Goal: Browse casually

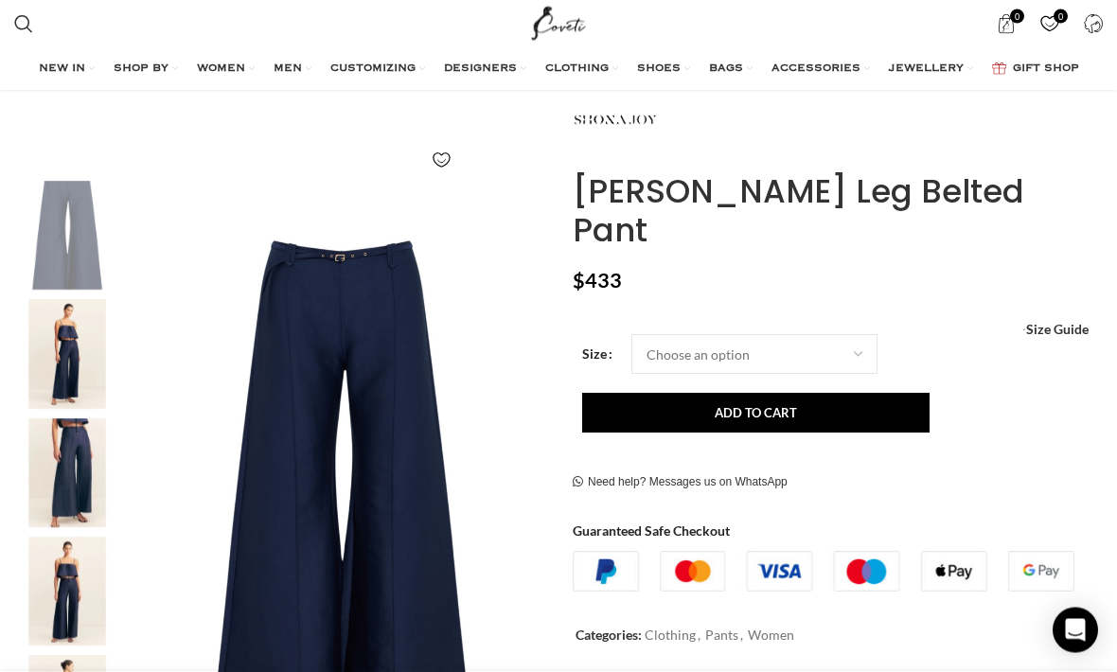
scroll to position [253, 0]
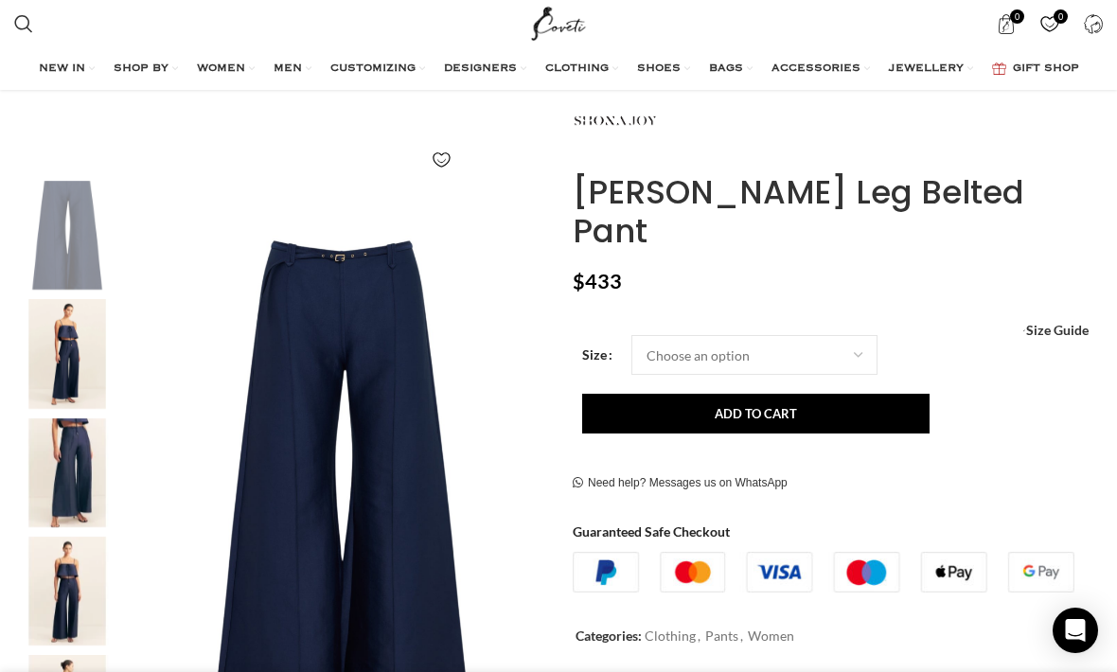
click at [76, 348] on img "2 / 8" at bounding box center [67, 353] width 116 height 109
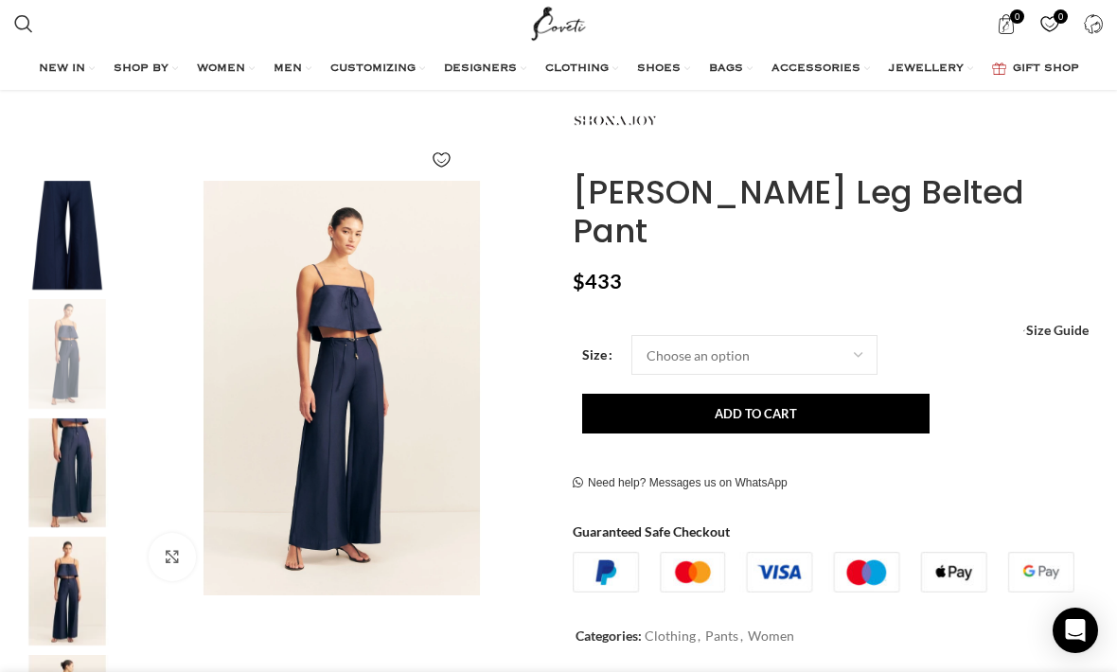
scroll to position [0, 189]
click at [71, 448] on img "3 / 8" at bounding box center [67, 473] width 116 height 109
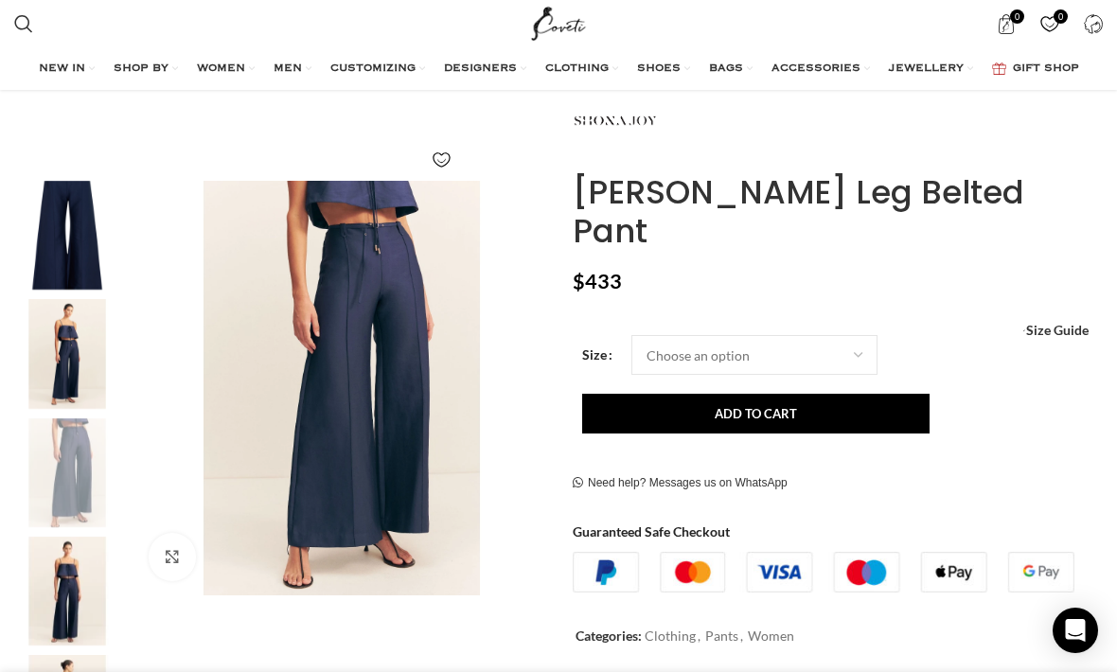
scroll to position [0, 2273]
click at [68, 586] on img "4 / 8" at bounding box center [67, 591] width 116 height 109
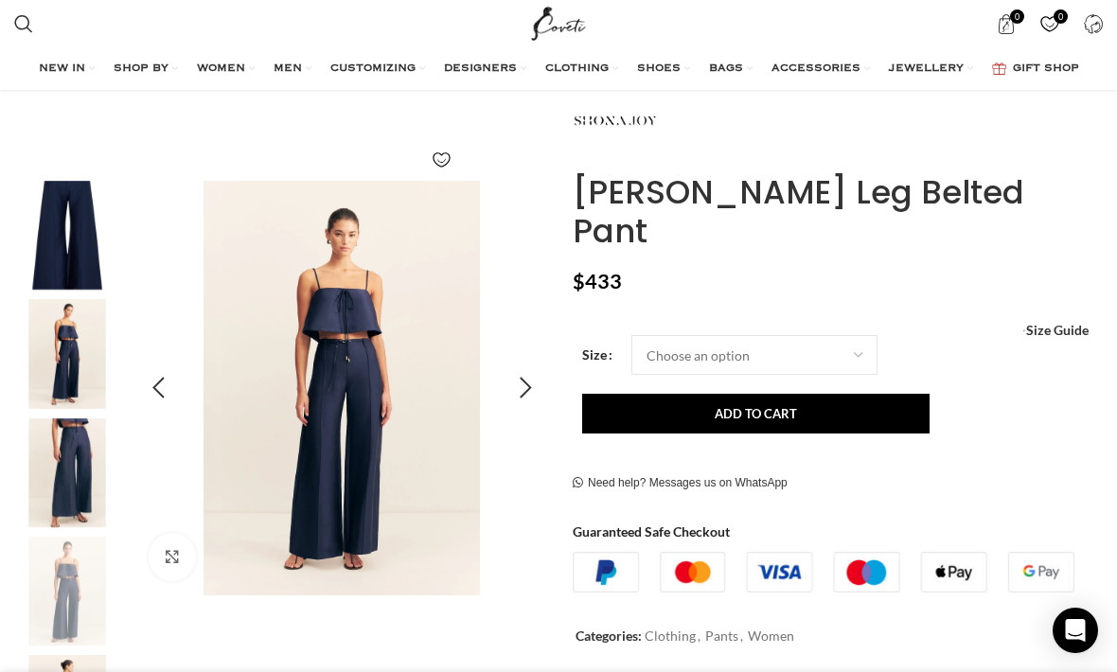
scroll to position [0, 2462]
click at [312, 426] on img "4 / 8" at bounding box center [341, 388] width 415 height 415
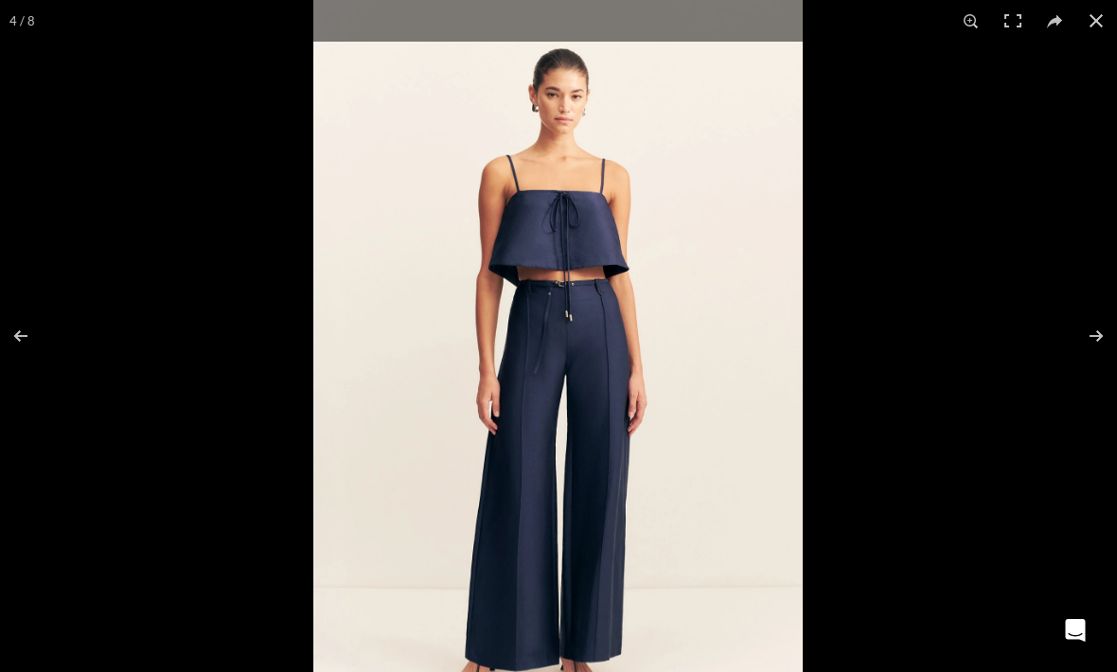
click at [527, 383] on img at bounding box center [558, 367] width 490 height 735
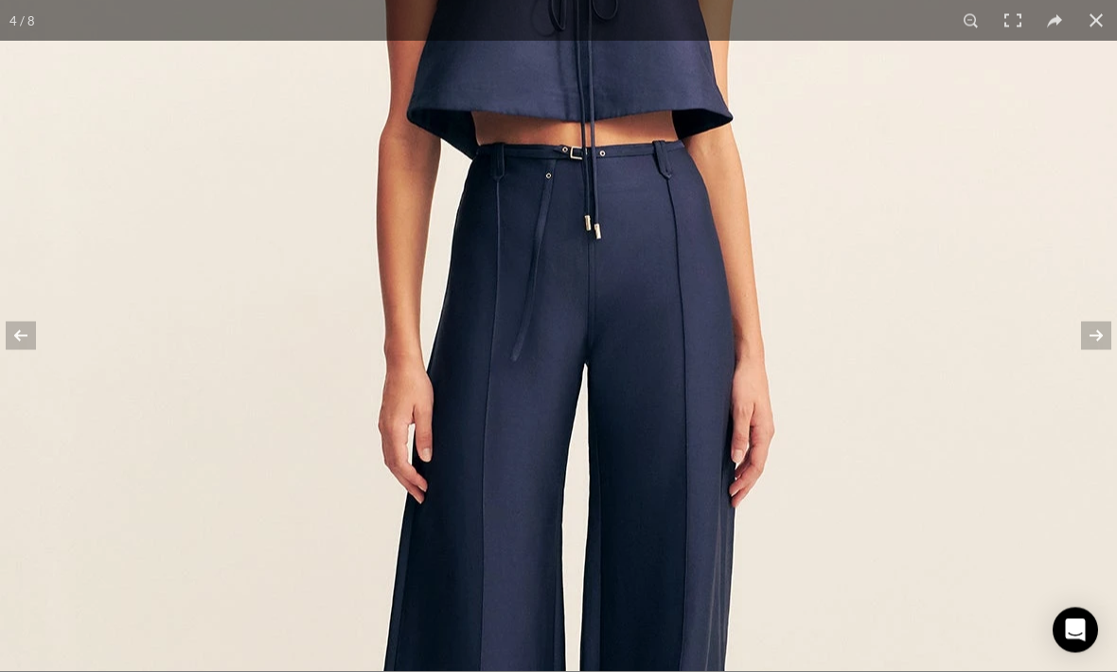
scroll to position [531, 0]
click at [605, 425] on img at bounding box center [568, 346] width 1136 height 1705
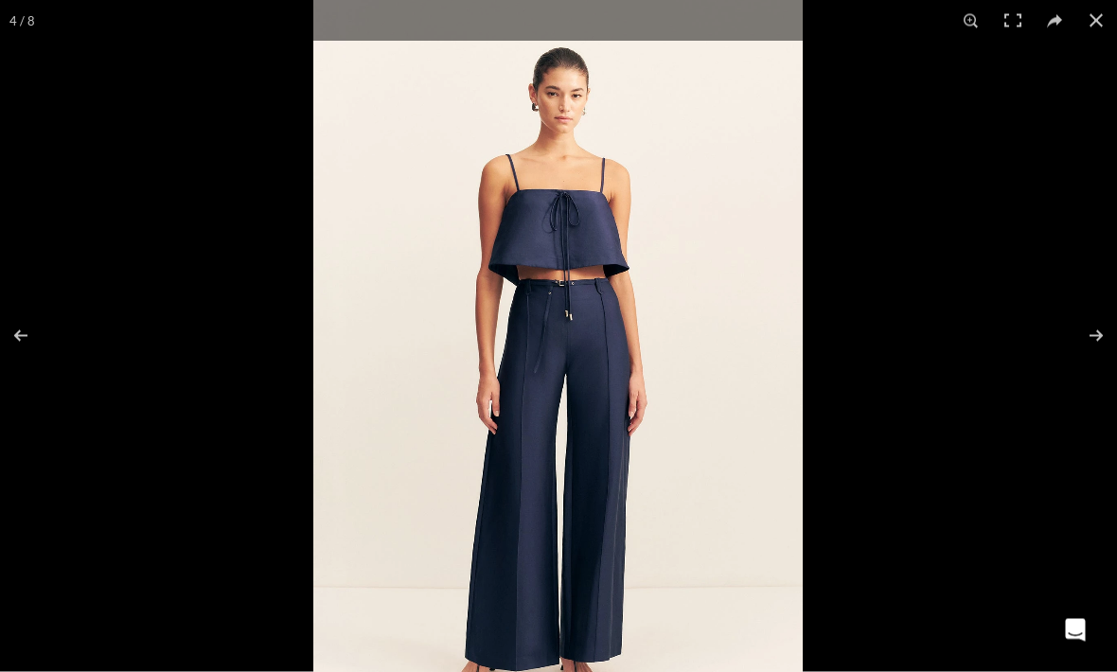
scroll to position [532, 0]
click at [1107, 17] on button at bounding box center [1097, 21] width 42 height 42
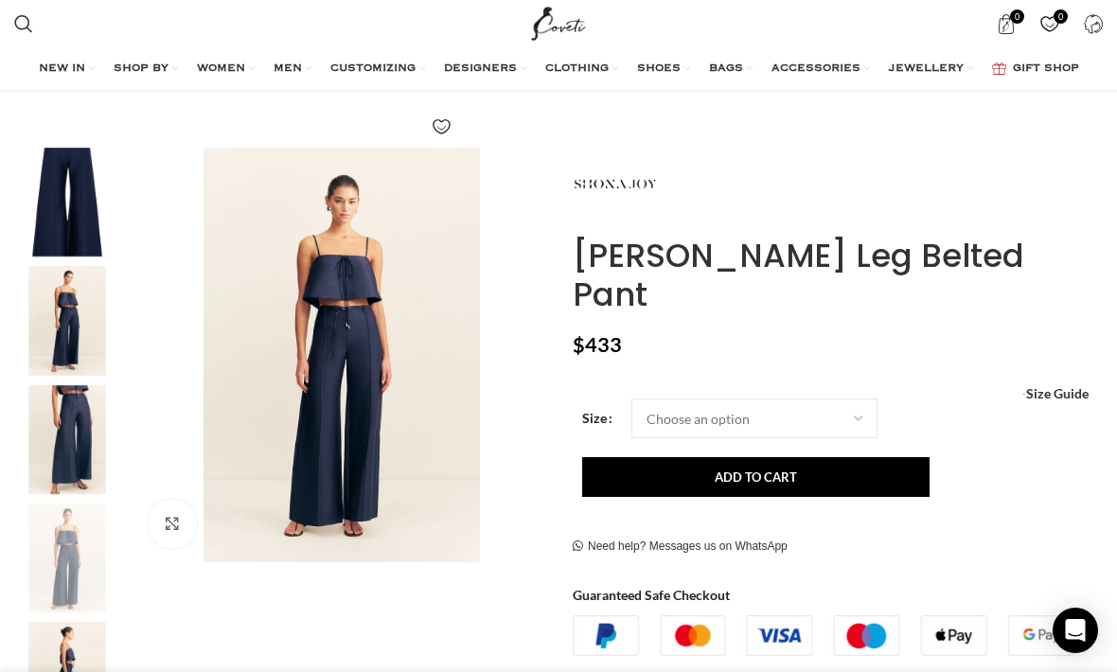
scroll to position [0, 0]
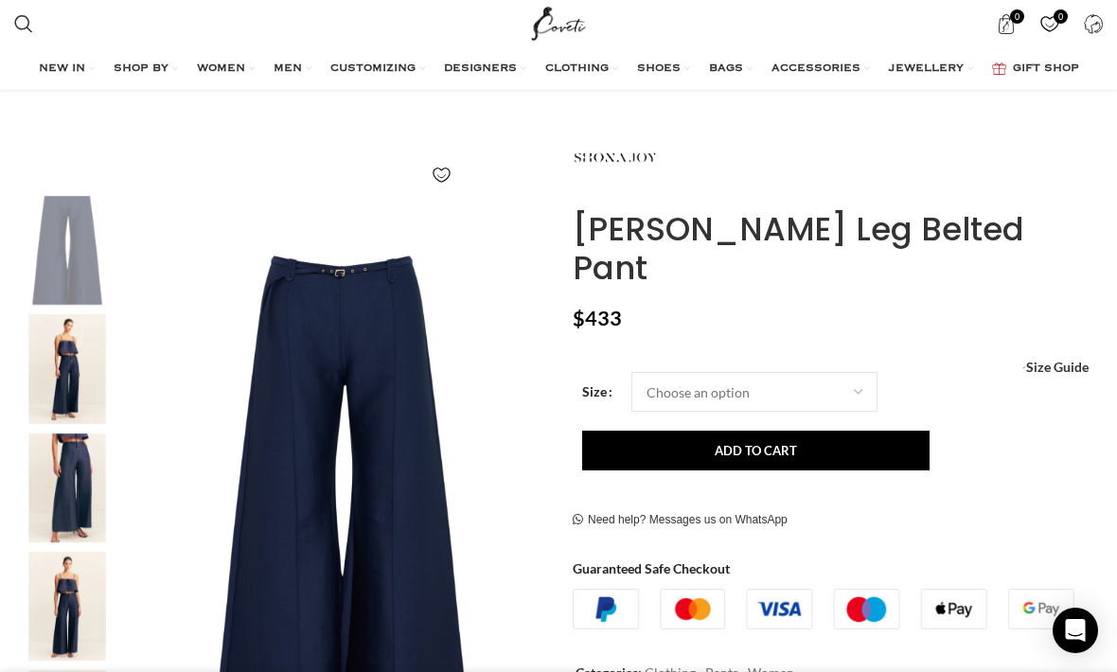
scroll to position [261, 0]
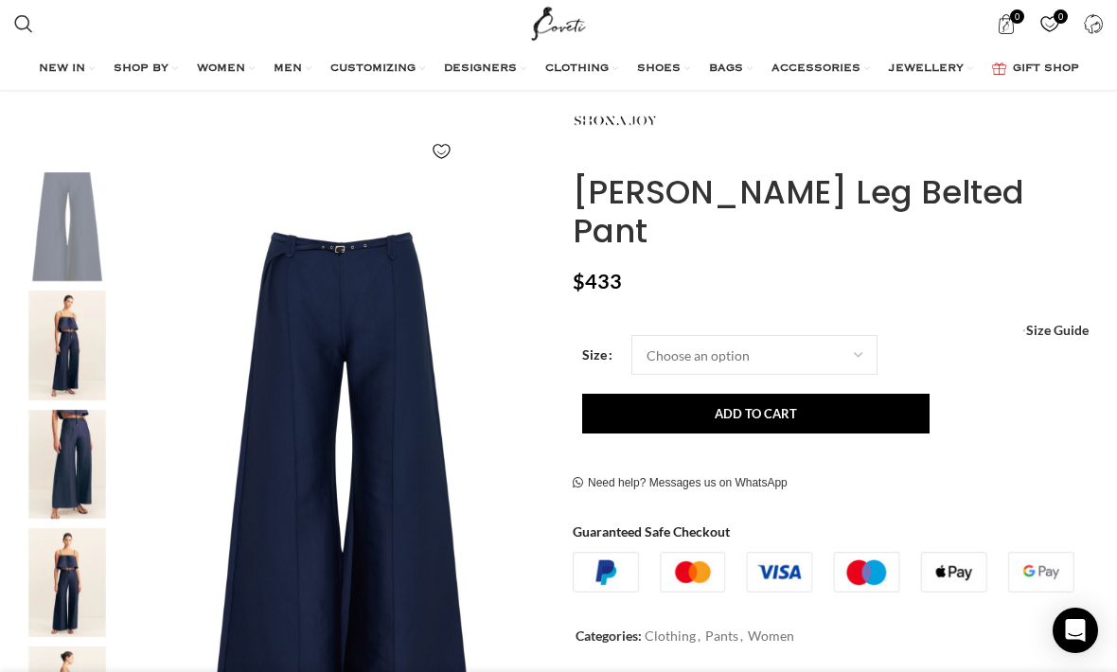
click at [68, 348] on img "2 / 8" at bounding box center [67, 345] width 116 height 109
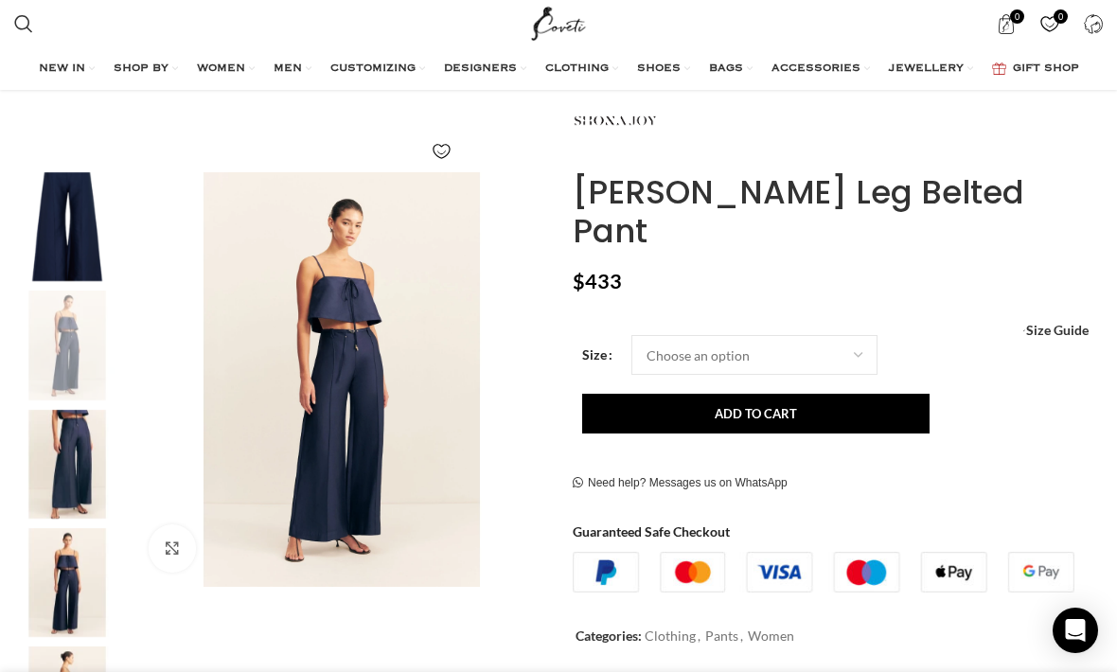
click at [79, 470] on img "3 / 8" at bounding box center [67, 464] width 116 height 109
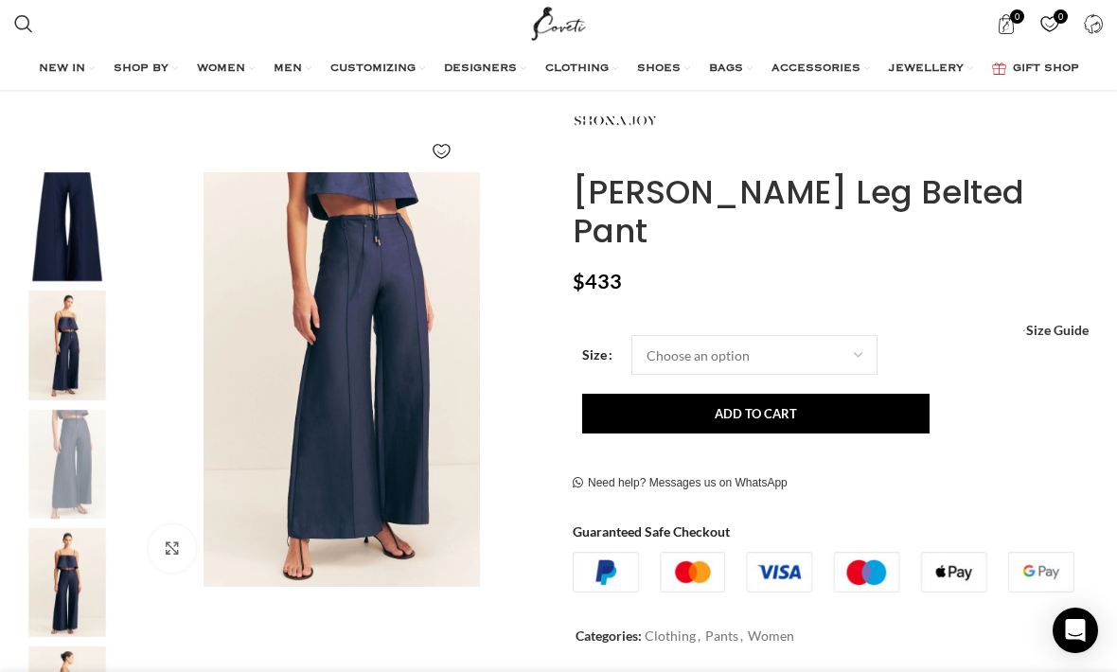
click at [78, 523] on div "3 / 8" at bounding box center [67, 469] width 116 height 118
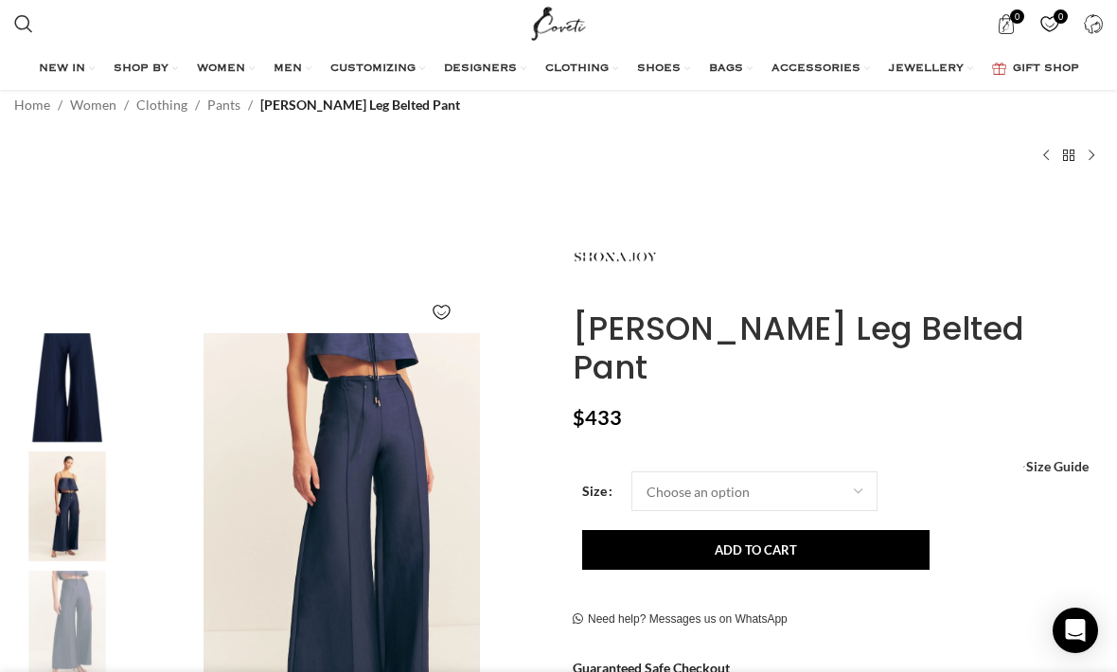
scroll to position [0, 1136]
